Goal: Information Seeking & Learning: Find specific fact

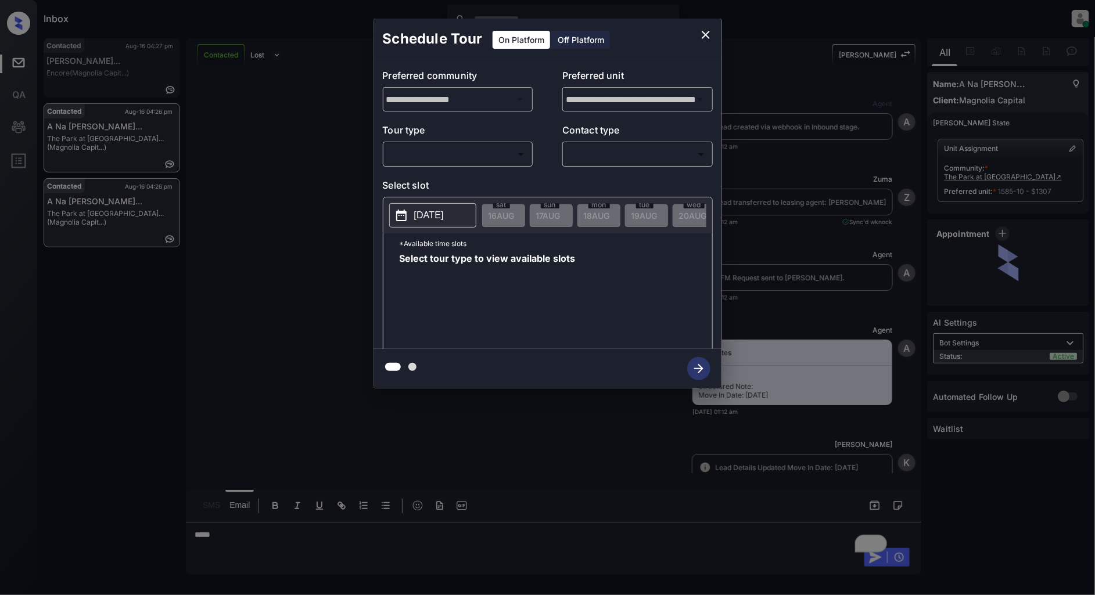
scroll to position [4853, 0]
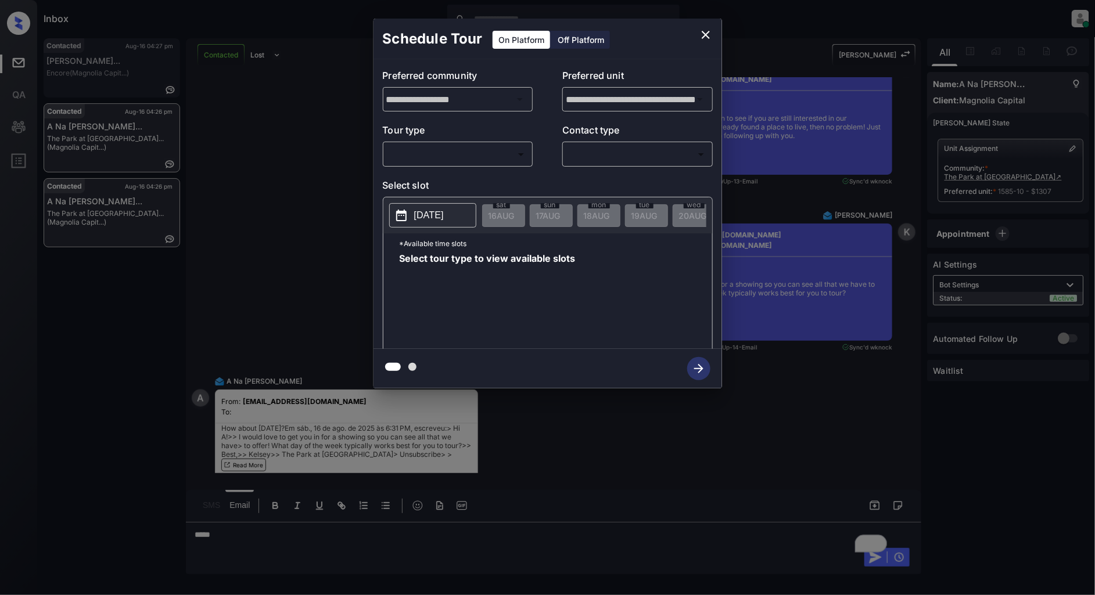
click at [479, 146] on body "Inbox Patrick Deasis Online Set yourself offline Set yourself on break Profile …" at bounding box center [547, 297] width 1095 height 595
click at [434, 184] on li "In Person" at bounding box center [457, 180] width 143 height 21
type input "********"
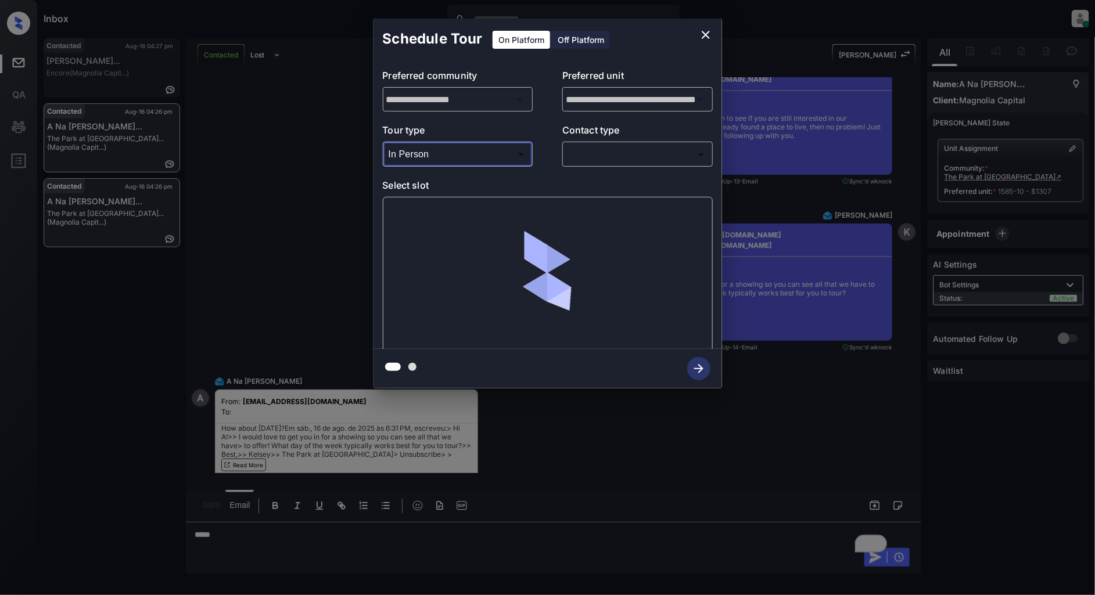
click at [670, 142] on div "​ ​" at bounding box center [637, 154] width 150 height 25
click at [658, 159] on body "Inbox Patrick Deasis Online Set yourself offline Set yourself on break Profile …" at bounding box center [547, 297] width 1095 height 595
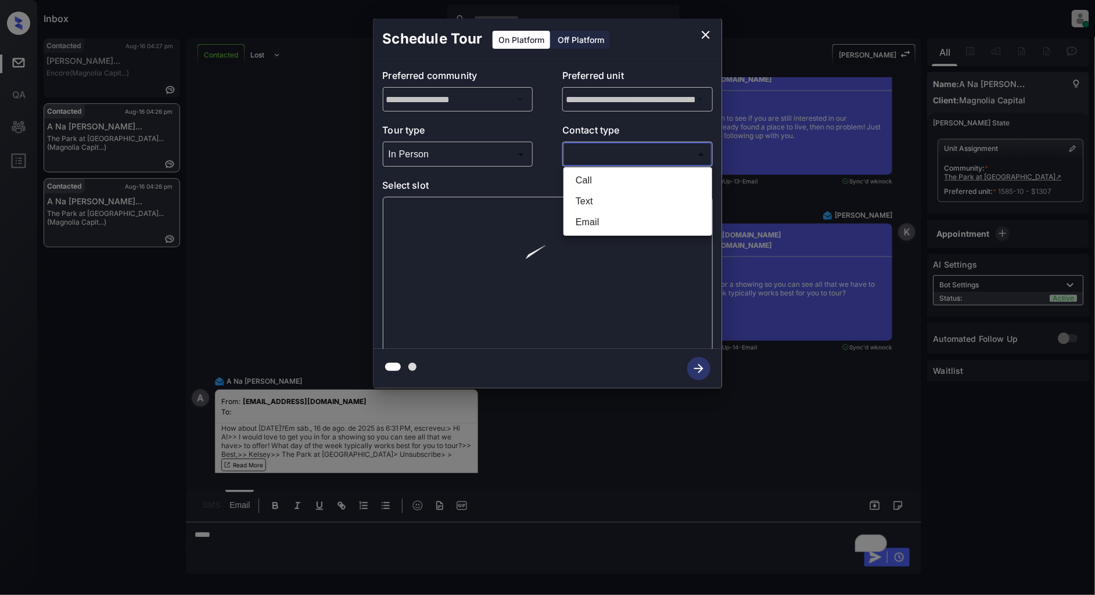
click at [614, 207] on li "Text" at bounding box center [637, 201] width 143 height 21
type input "****"
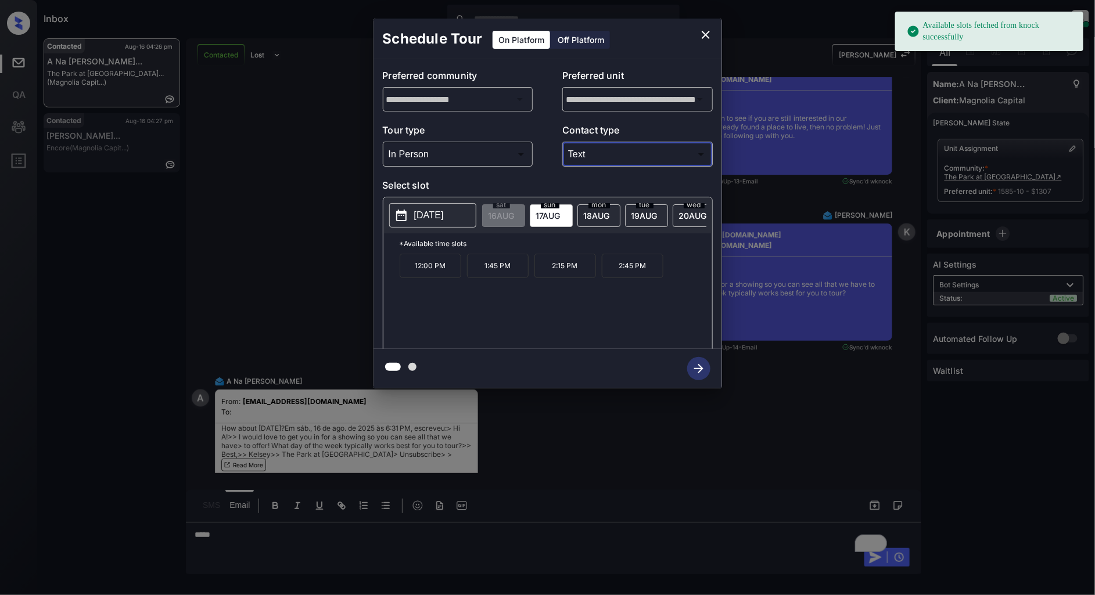
click at [425, 211] on p "2025-08-17" at bounding box center [429, 215] width 30 height 14
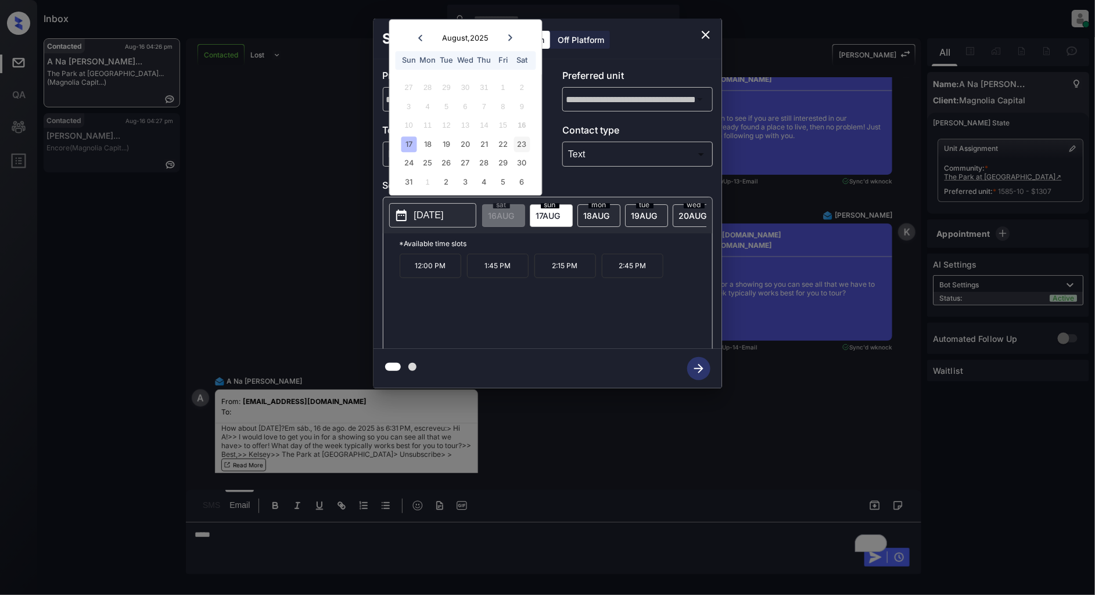
click at [525, 145] on div "23" at bounding box center [522, 144] width 16 height 16
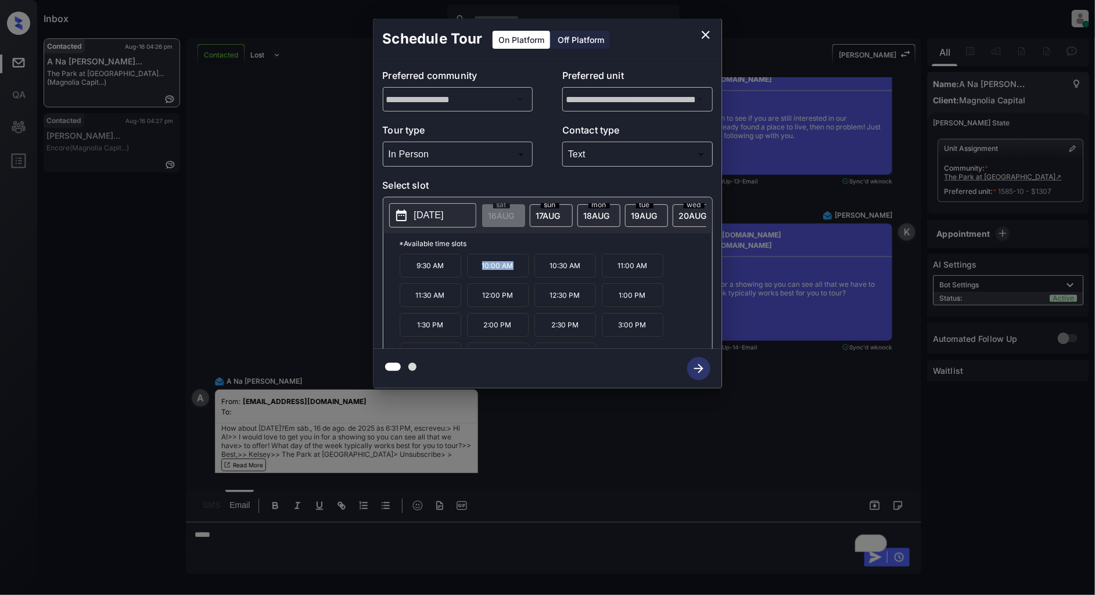
drag, startPoint x: 515, startPoint y: 276, endPoint x: 457, endPoint y: 275, distance: 58.1
click at [457, 275] on div "9:30 AM 10:00 AM 10:30 AM 11:00 AM 11:30 AM 12:00 PM 12:30 PM 1:00 PM 1:30 PM 2…" at bounding box center [556, 300] width 312 height 93
copy div "10:00 AM"
drag, startPoint x: 645, startPoint y: 300, endPoint x: 581, endPoint y: 303, distance: 63.9
click at [581, 303] on div "9:30 AM 10:00 AM 10:30 AM 11:00 AM 11:30 AM 12:00 PM 12:30 PM 1:00 PM 1:30 PM 2…" at bounding box center [556, 300] width 312 height 93
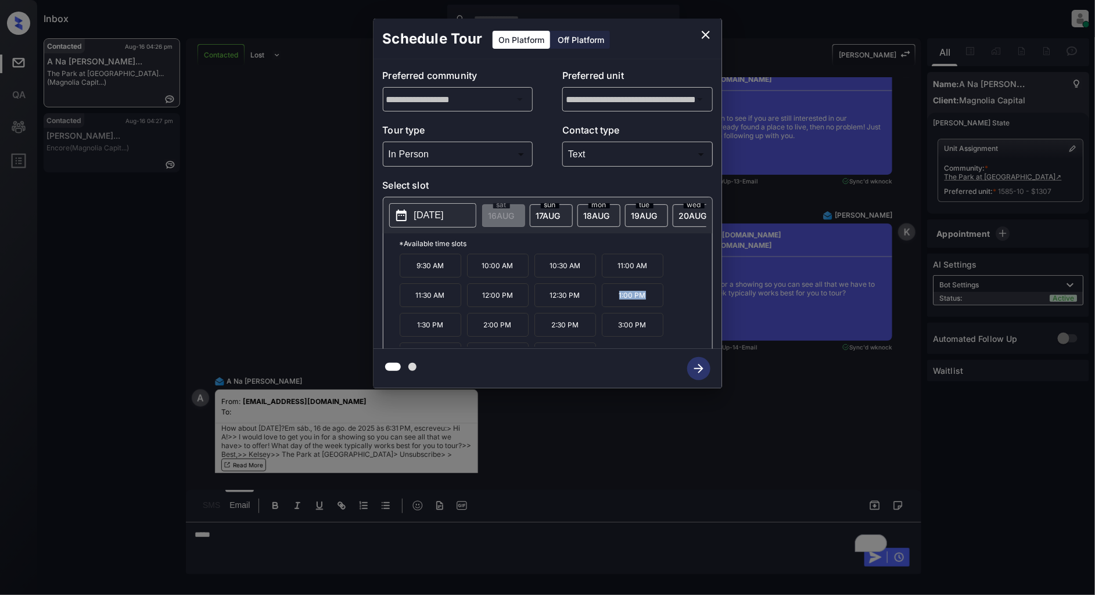
copy div "1:00 PM"
drag, startPoint x: 515, startPoint y: 345, endPoint x: 484, endPoint y: 345, distance: 30.8
click at [484, 345] on p "4:00 PM" at bounding box center [498, 335] width 62 height 24
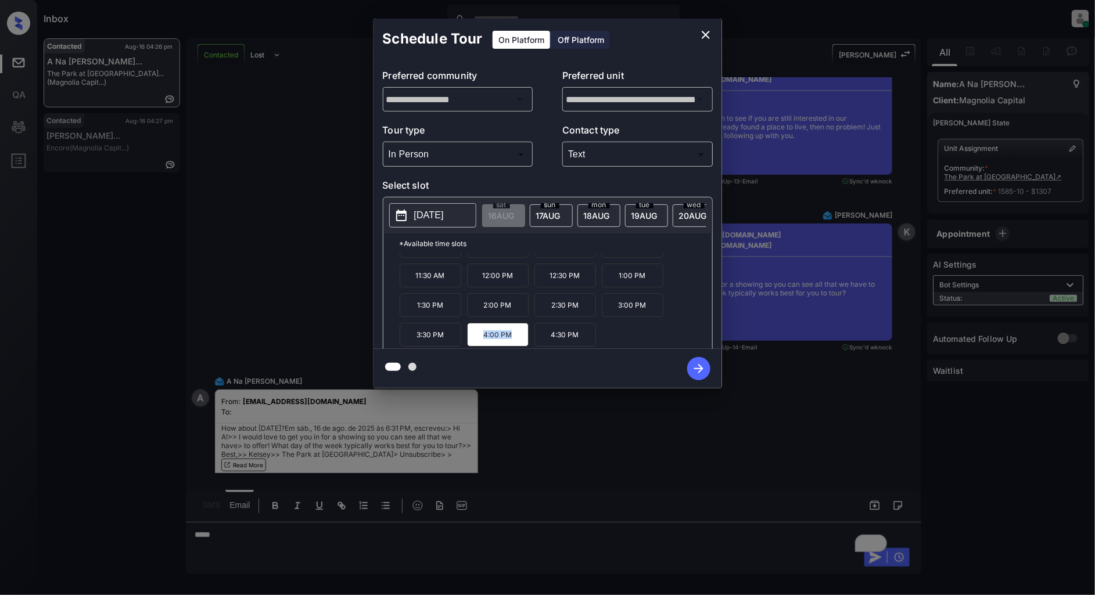
copy p "4:00 PM"
click at [710, 37] on icon "close" at bounding box center [706, 35] width 14 height 14
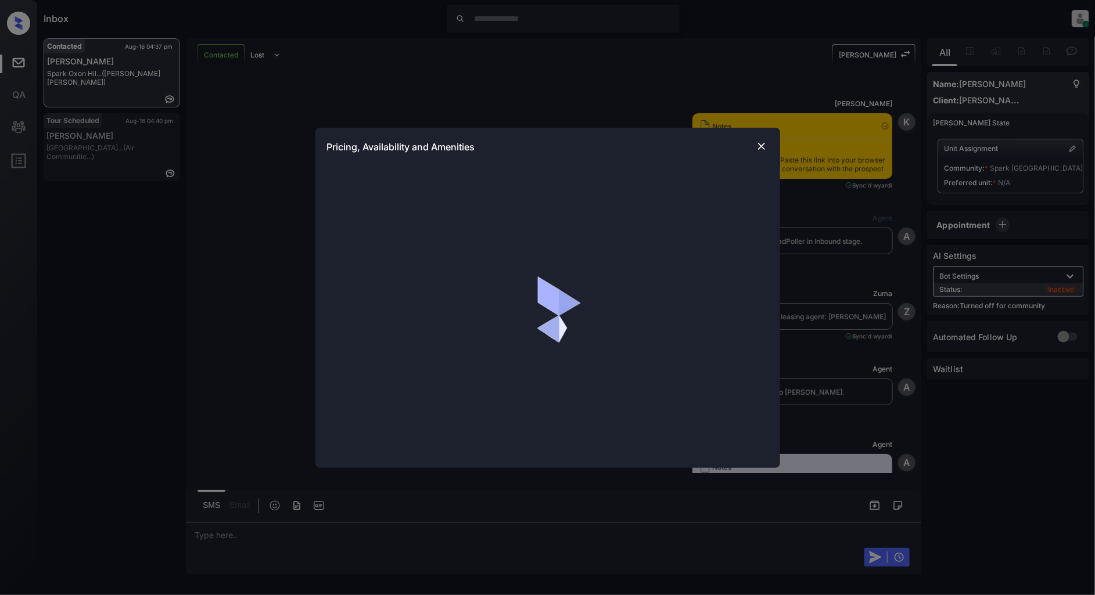
scroll to position [3445, 0]
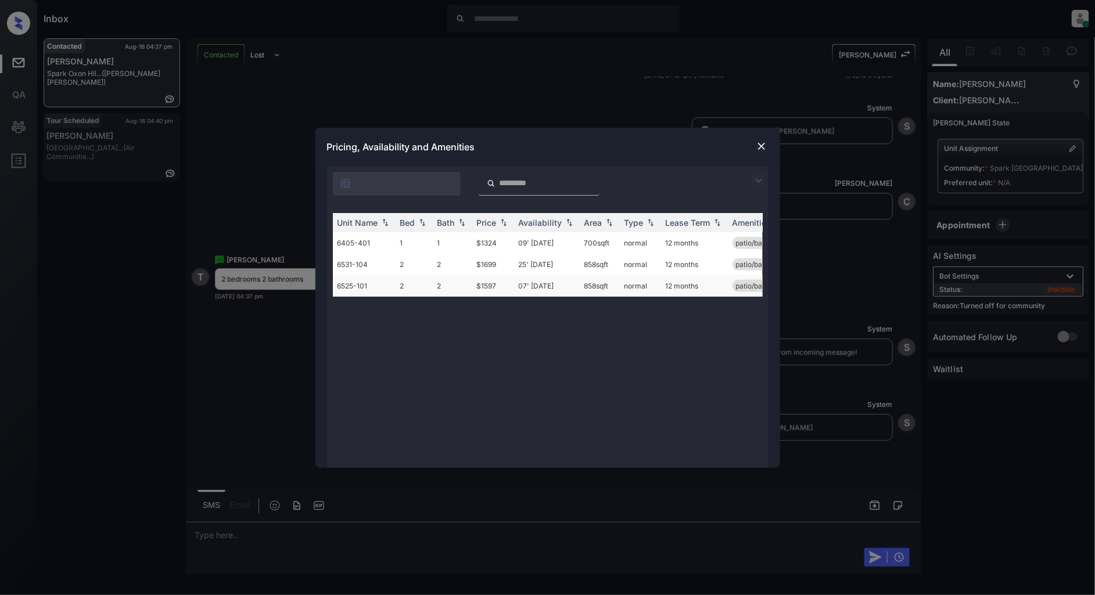
drag, startPoint x: 513, startPoint y: 283, endPoint x: 495, endPoint y: 285, distance: 17.5
click at [495, 285] on td "$1597" at bounding box center [493, 285] width 42 height 21
click at [566, 368] on div "Unit Name Bed Bath Price Availability Area Type Lease Term Amenities 6405-401 1…" at bounding box center [548, 334] width 430 height 243
click at [758, 178] on img at bounding box center [759, 181] width 14 height 14
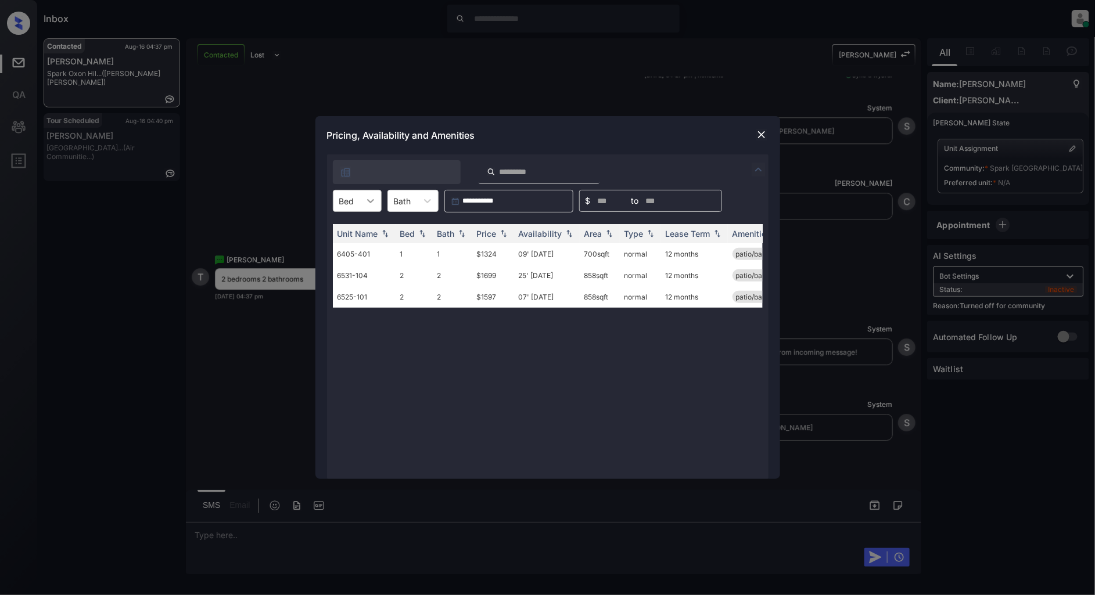
click at [361, 203] on div at bounding box center [370, 200] width 21 height 21
click at [357, 245] on div "2" at bounding box center [357, 250] width 49 height 21
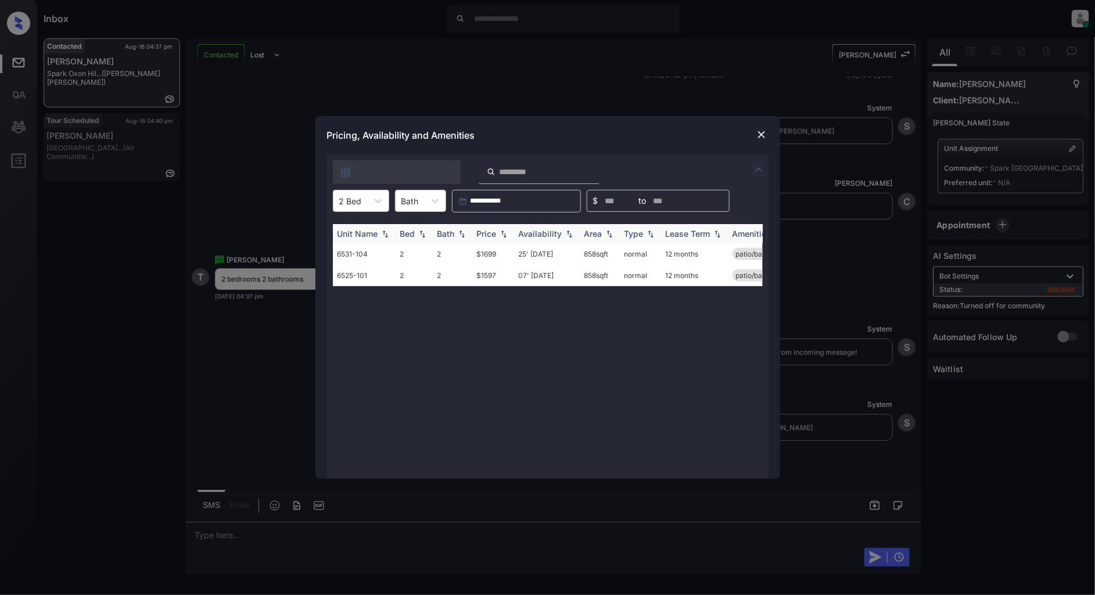
click at [504, 235] on img at bounding box center [504, 234] width 12 height 8
click at [504, 235] on img at bounding box center [504, 233] width 12 height 9
drag, startPoint x: 503, startPoint y: 250, endPoint x: 477, endPoint y: 250, distance: 25.6
click at [477, 250] on td "$1597" at bounding box center [493, 253] width 42 height 21
copy td "$1597"
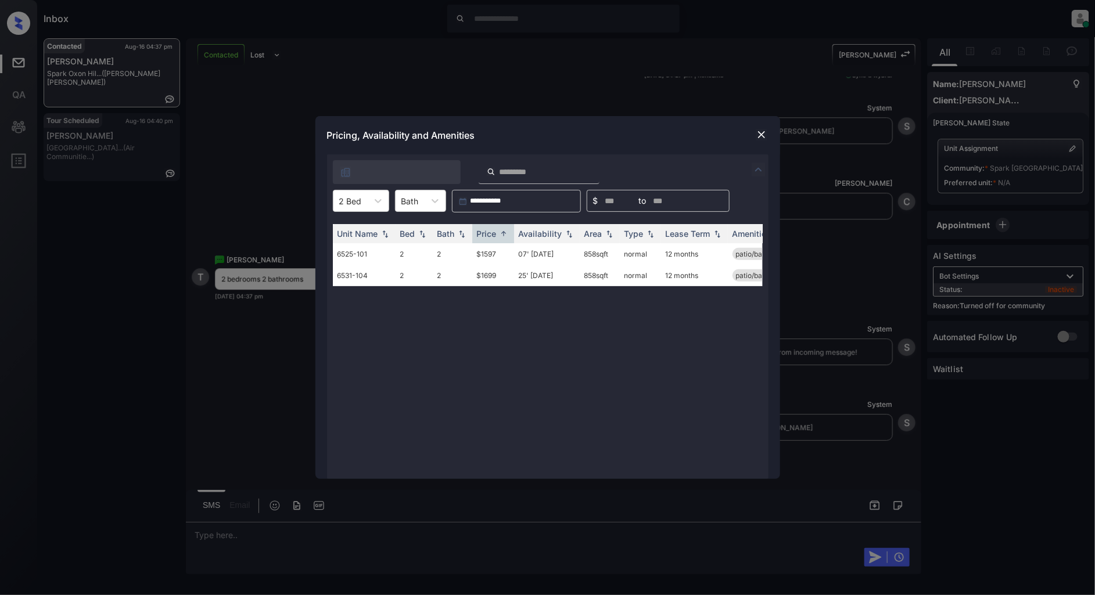
click at [753, 136] on div "Pricing, Availability and Amenities" at bounding box center [547, 135] width 465 height 38
click at [759, 136] on img at bounding box center [762, 135] width 12 height 12
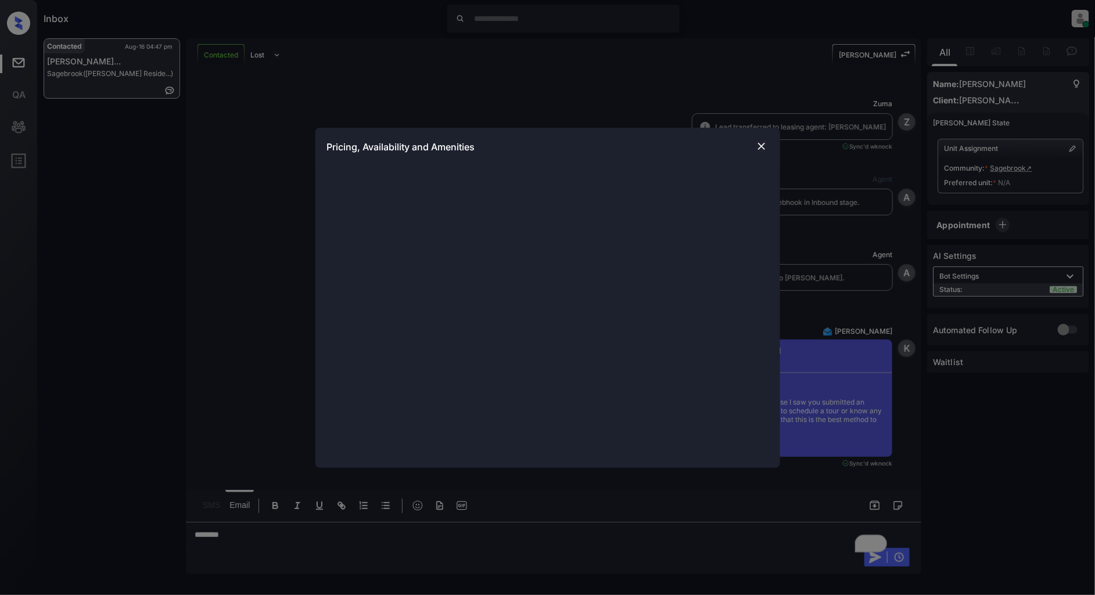
scroll to position [875, 0]
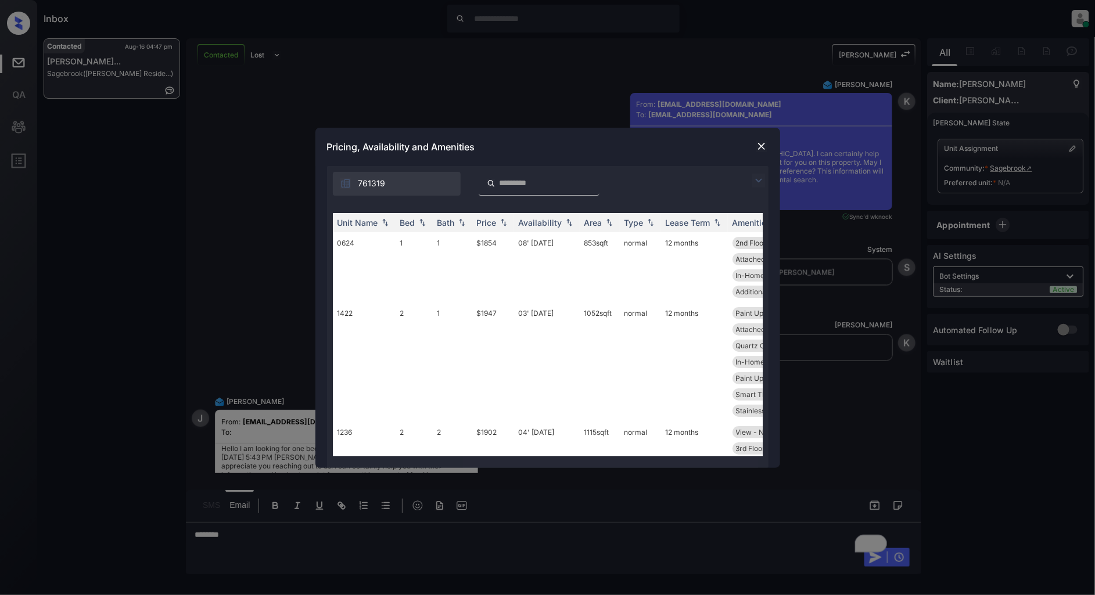
click at [755, 183] on img at bounding box center [759, 181] width 14 height 14
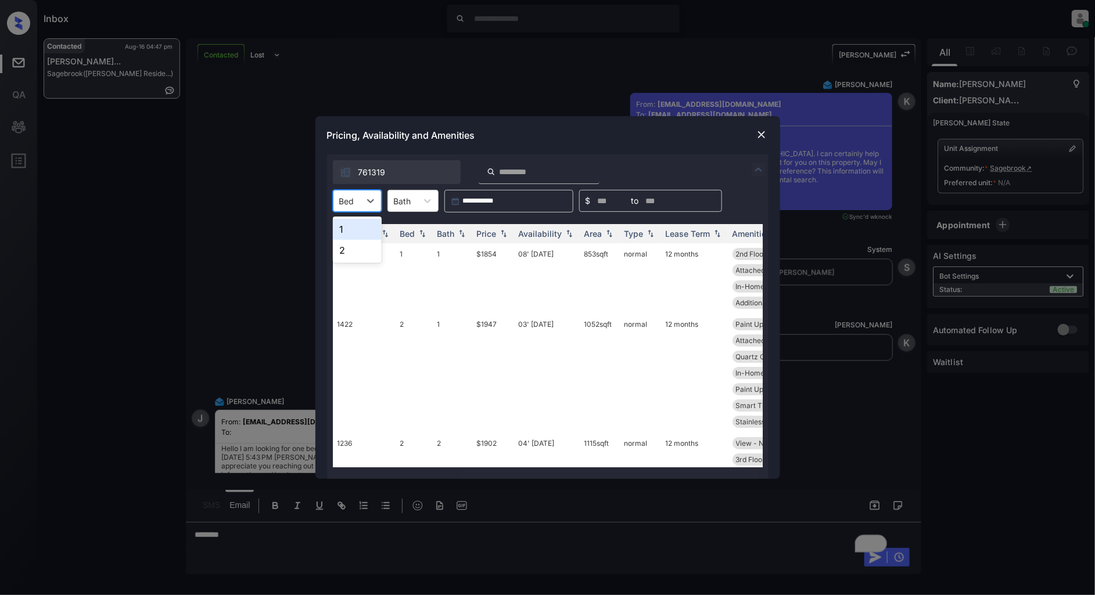
click at [355, 206] on div "Bed" at bounding box center [346, 201] width 27 height 17
click at [350, 232] on div "1" at bounding box center [357, 229] width 49 height 21
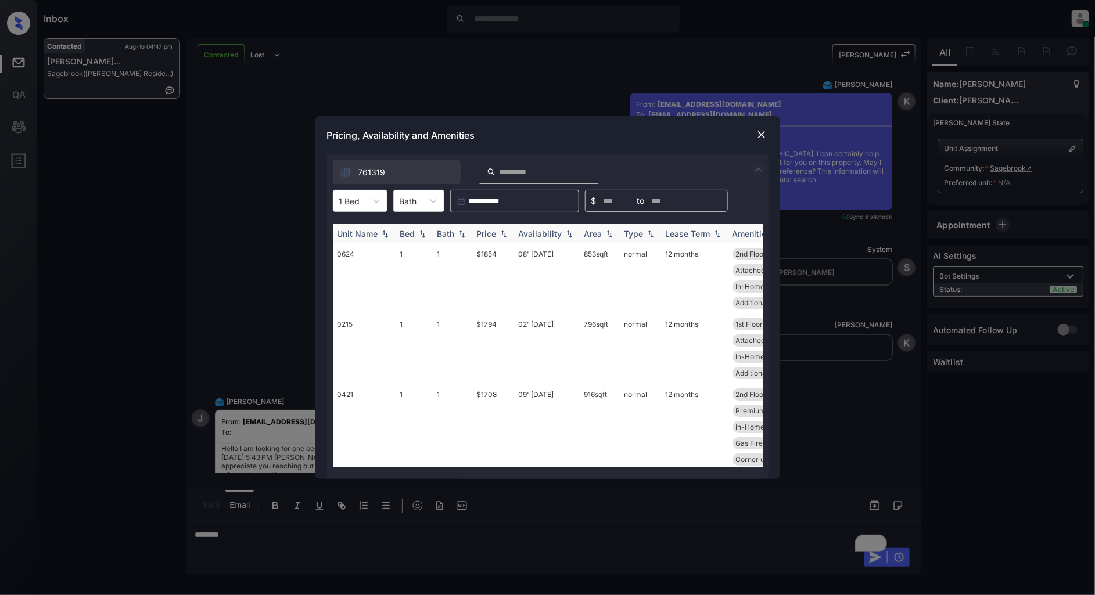
click at [498, 232] on img at bounding box center [504, 234] width 12 height 8
click at [506, 237] on img at bounding box center [504, 233] width 12 height 9
drag, startPoint x: 506, startPoint y: 251, endPoint x: 465, endPoint y: 251, distance: 41.8
click at [465, 251] on tr "0815 1 1 $1485 06' [DATE] 707 sqft normal 12 months Patio 1st Floor View - Sout…" at bounding box center [636, 278] width 607 height 70
copy tr "$1485"
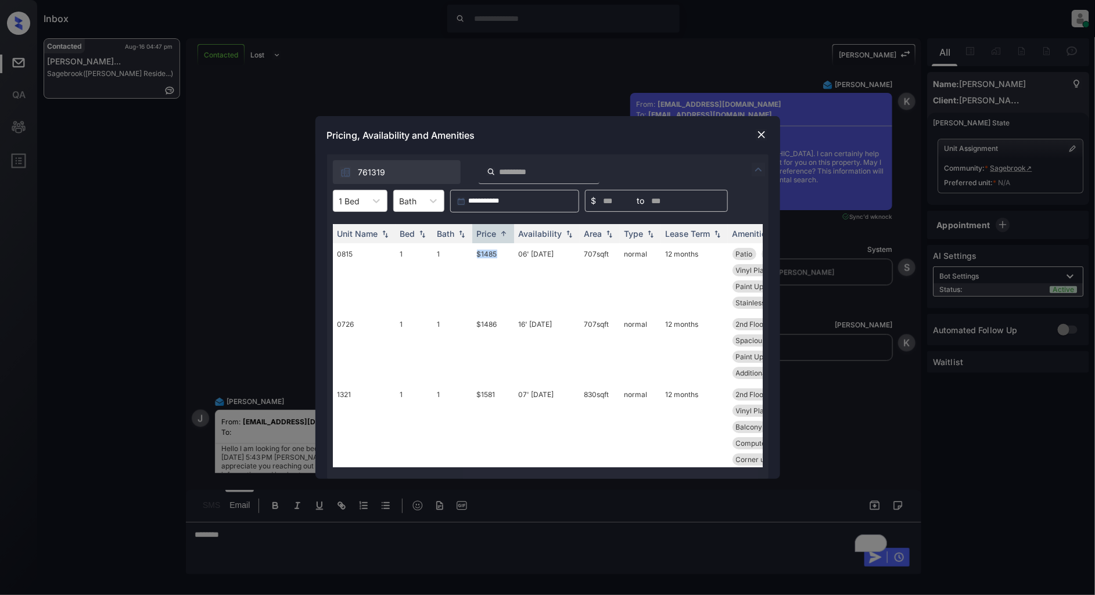
click at [763, 136] on img at bounding box center [762, 135] width 12 height 12
